Goal: Transaction & Acquisition: Purchase product/service

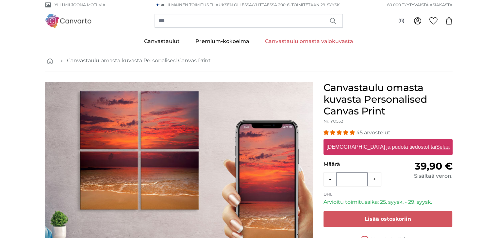
click at [375, 145] on label "[DEMOGRAPHIC_DATA] ja pudota tiedostot tai Selaa" at bounding box center [388, 147] width 128 height 13
click at [375, 141] on input "[DEMOGRAPHIC_DATA] ja pudota tiedostot tai Selaa" at bounding box center [387, 140] width 129 height 2
type input "**********"
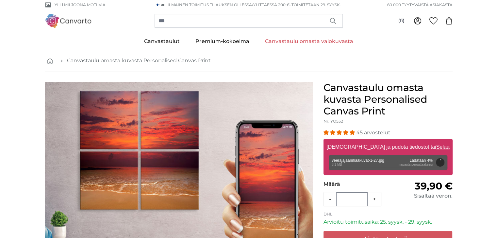
click at [424, 165] on div "Poista Yritä uudelleen Poista Lataa Peruuta Yritä uudelleen Poista veerajajaani…" at bounding box center [387, 162] width 119 height 15
click at [440, 164] on button "Peruuta" at bounding box center [439, 162] width 8 height 8
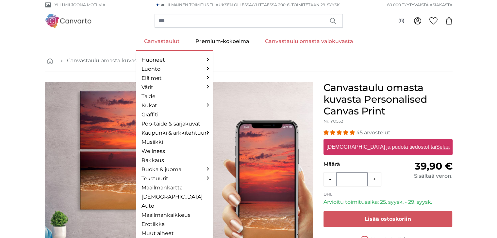
click at [160, 42] on link "Canvastaulut" at bounding box center [161, 41] width 51 height 17
